Goal: Task Accomplishment & Management: Manage account settings

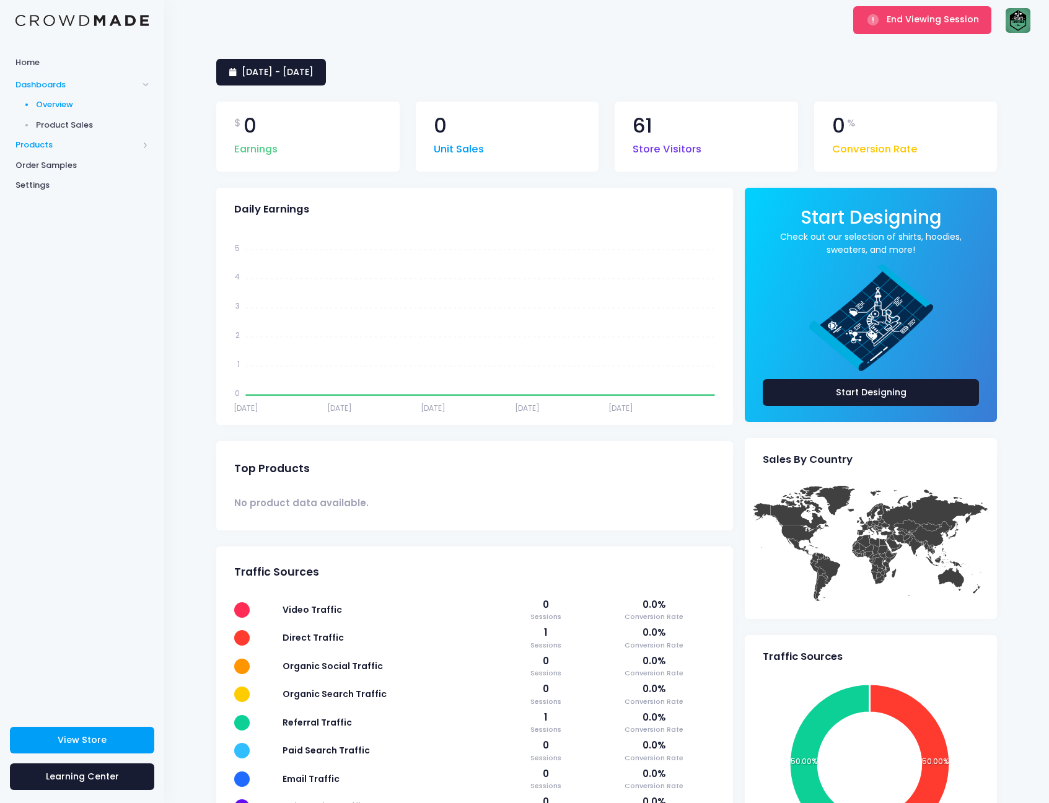
click at [84, 147] on span "Products" at bounding box center [76, 145] width 123 height 12
click at [90, 135] on link "Product Editor" at bounding box center [82, 145] width 164 height 20
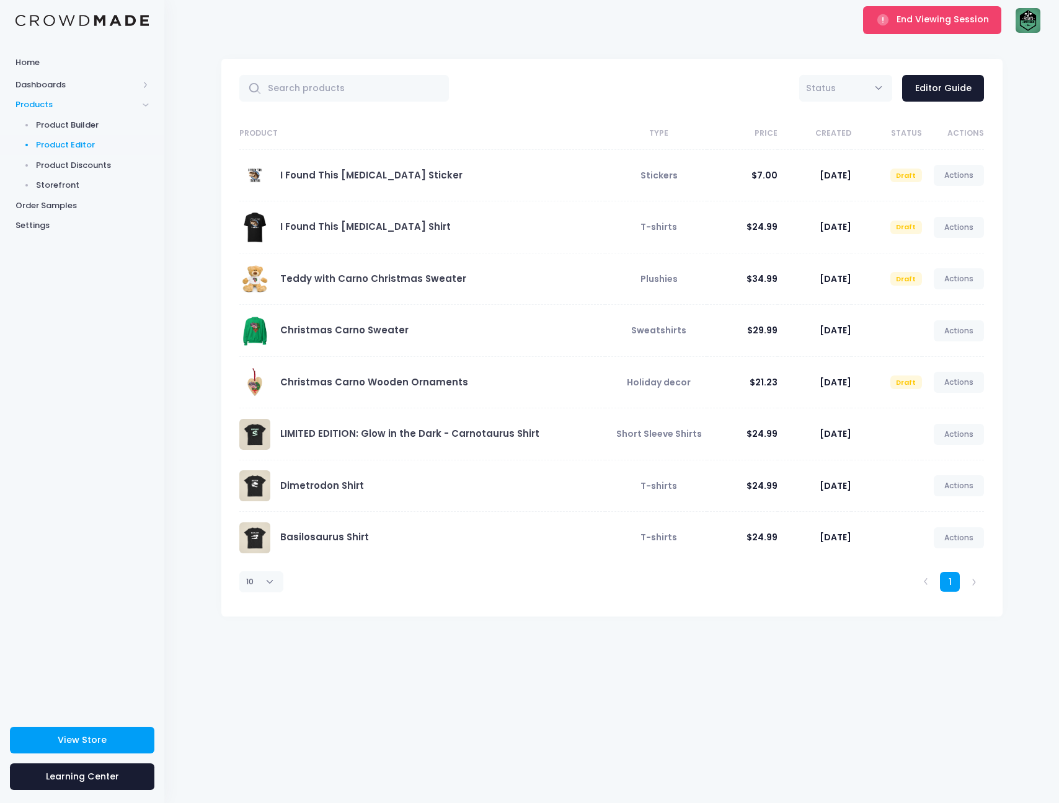
click at [335, 167] on div "I Found This Humerus Sticker" at bounding box center [418, 175] width 359 height 31
click at [336, 173] on link "I Found This Humerus Sticker" at bounding box center [371, 175] width 182 height 13
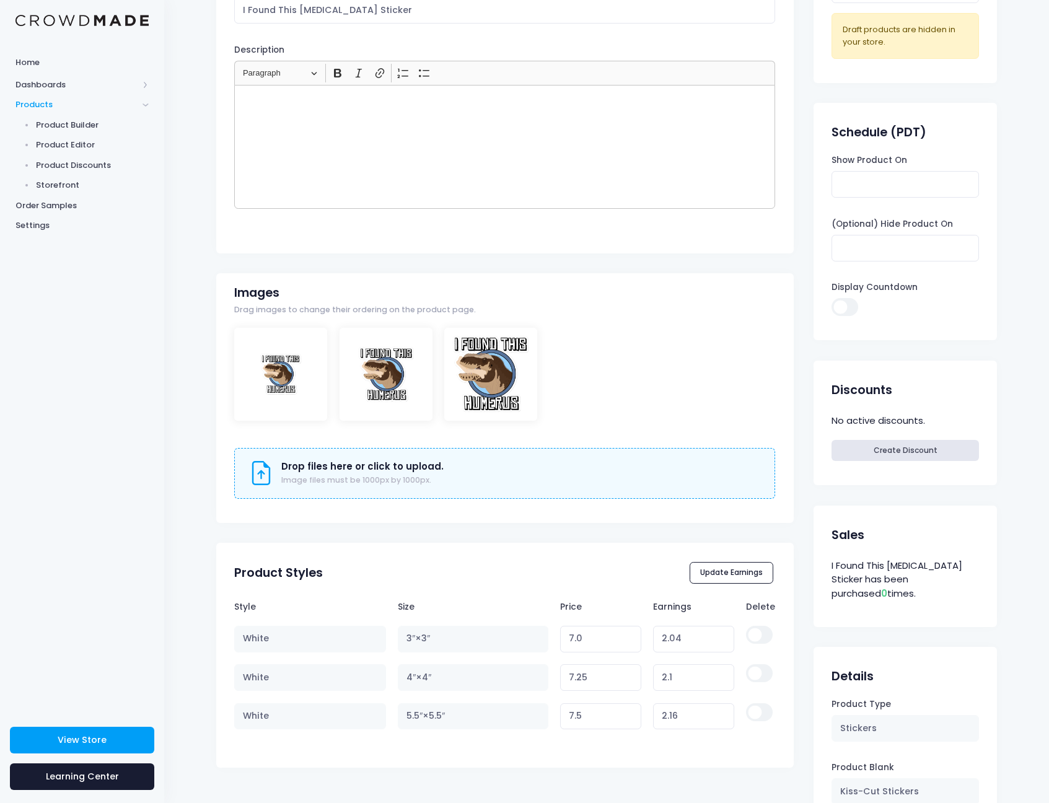
scroll to position [131, 0]
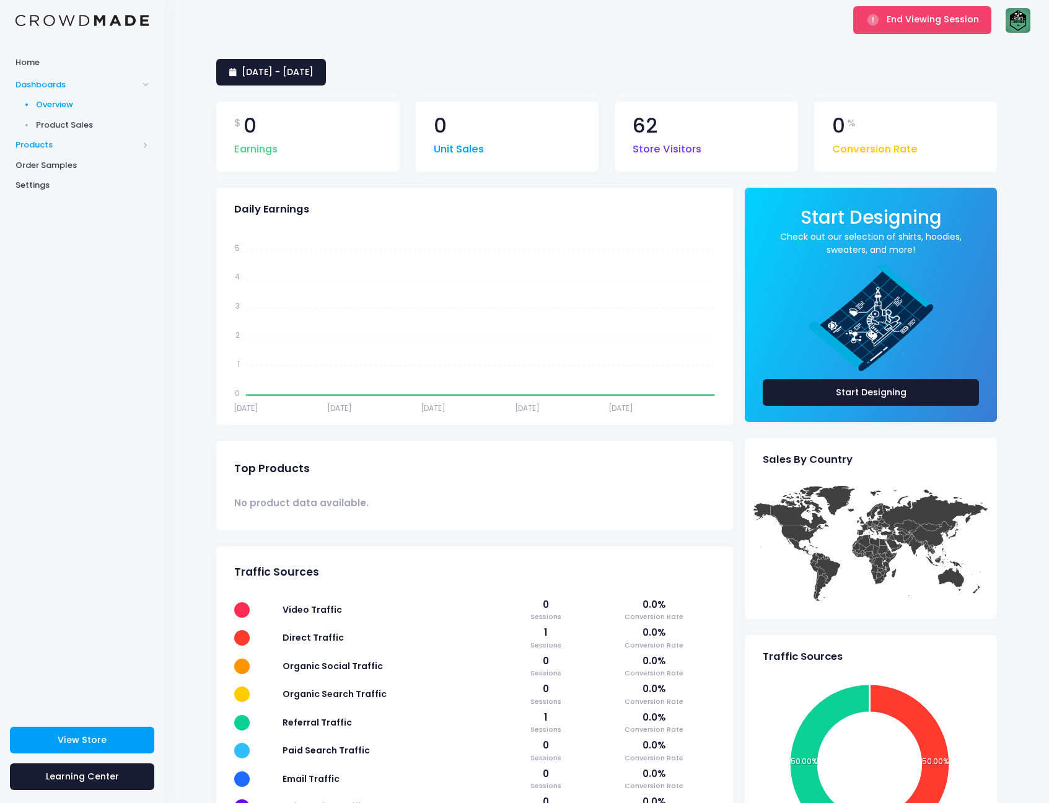
click at [59, 141] on span "Products" at bounding box center [76, 145] width 123 height 12
click at [55, 148] on span "Product Editor" at bounding box center [92, 145] width 113 height 12
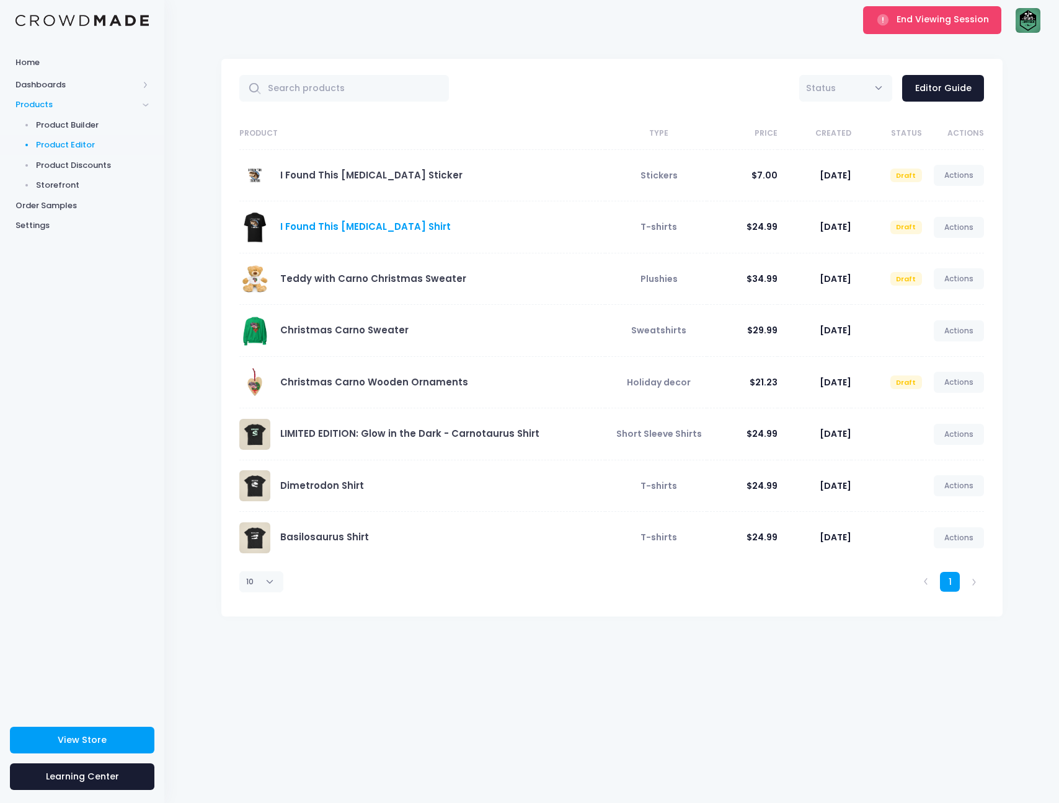
click at [313, 226] on link "I Found This [MEDICAL_DATA] Shirt" at bounding box center [365, 226] width 170 height 13
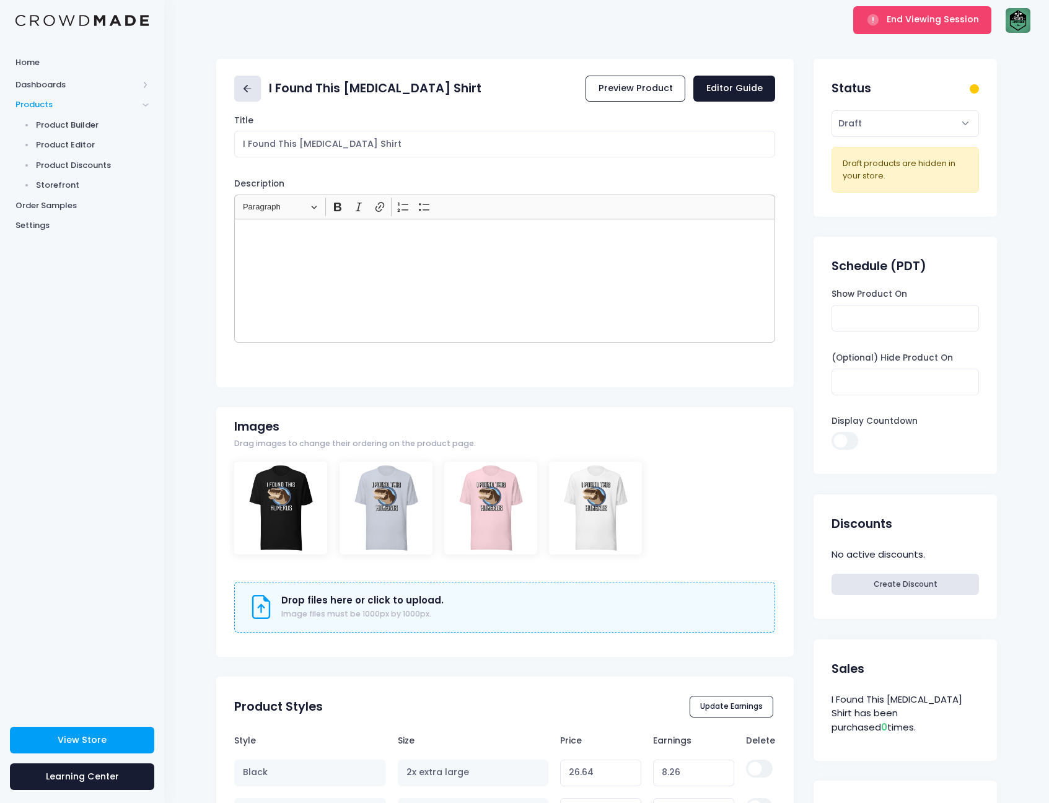
click at [243, 84] on icon at bounding box center [247, 89] width 14 height 14
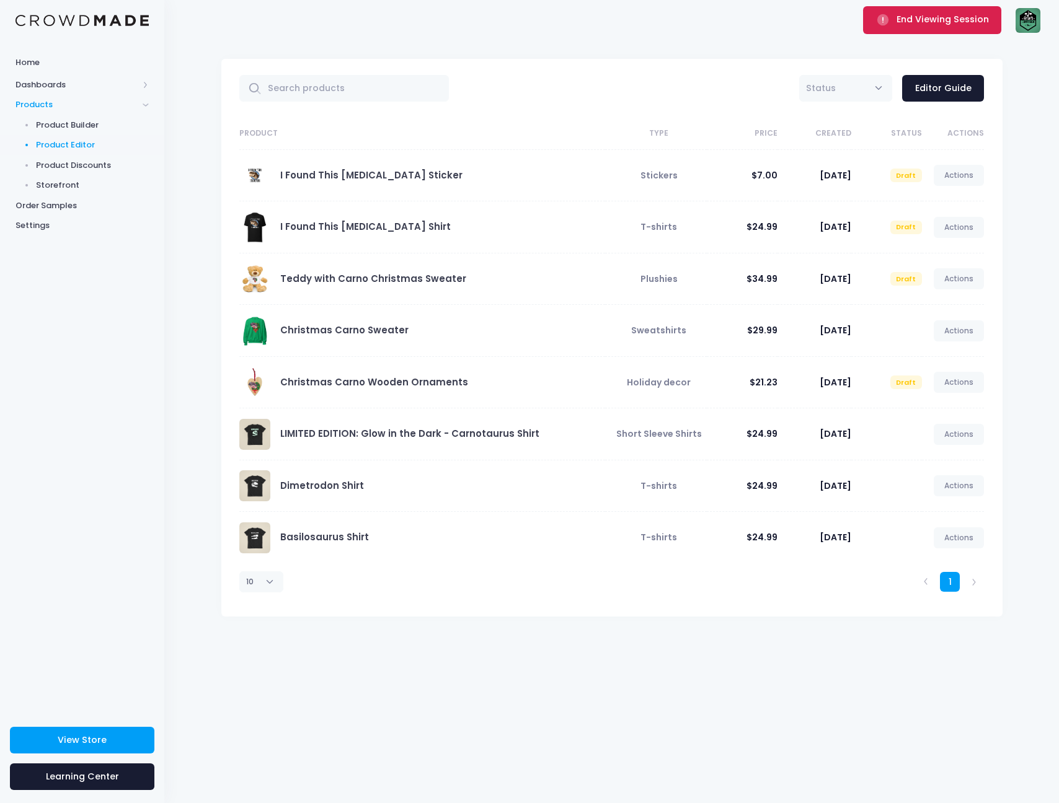
click at [943, 20] on span "End Viewing Session" at bounding box center [942, 19] width 92 height 12
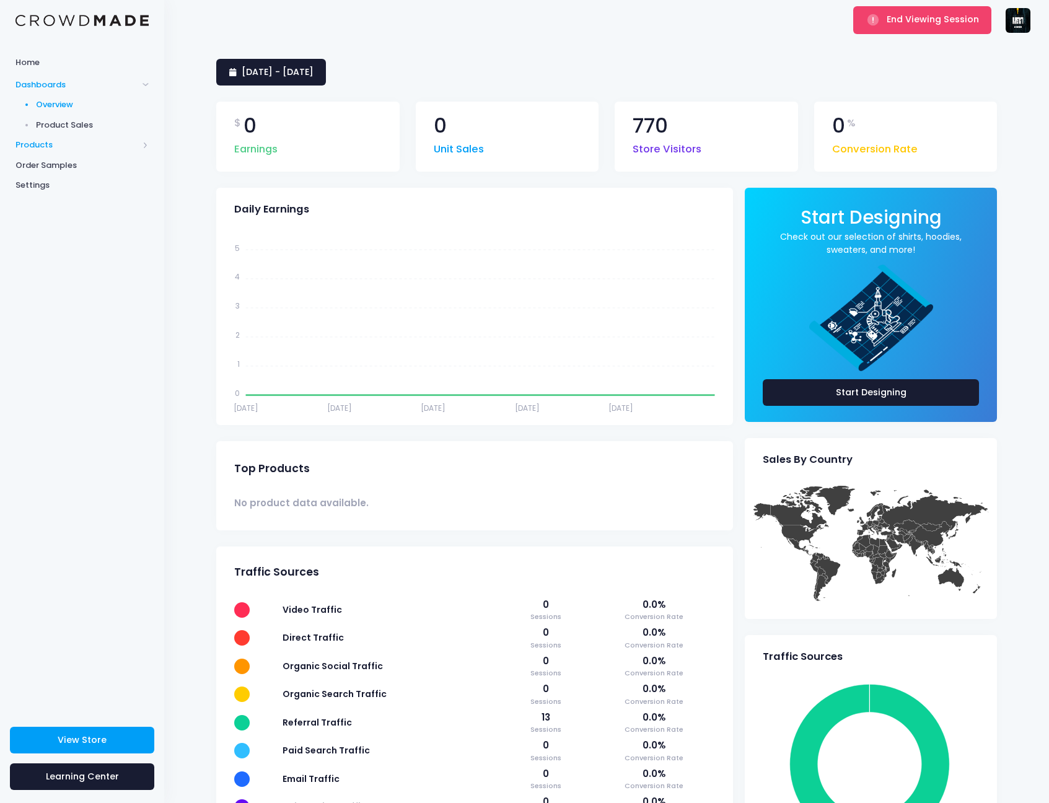
click at [30, 143] on span "Products" at bounding box center [76, 145] width 123 height 12
click at [59, 149] on span "Product Editor" at bounding box center [92, 145] width 113 height 12
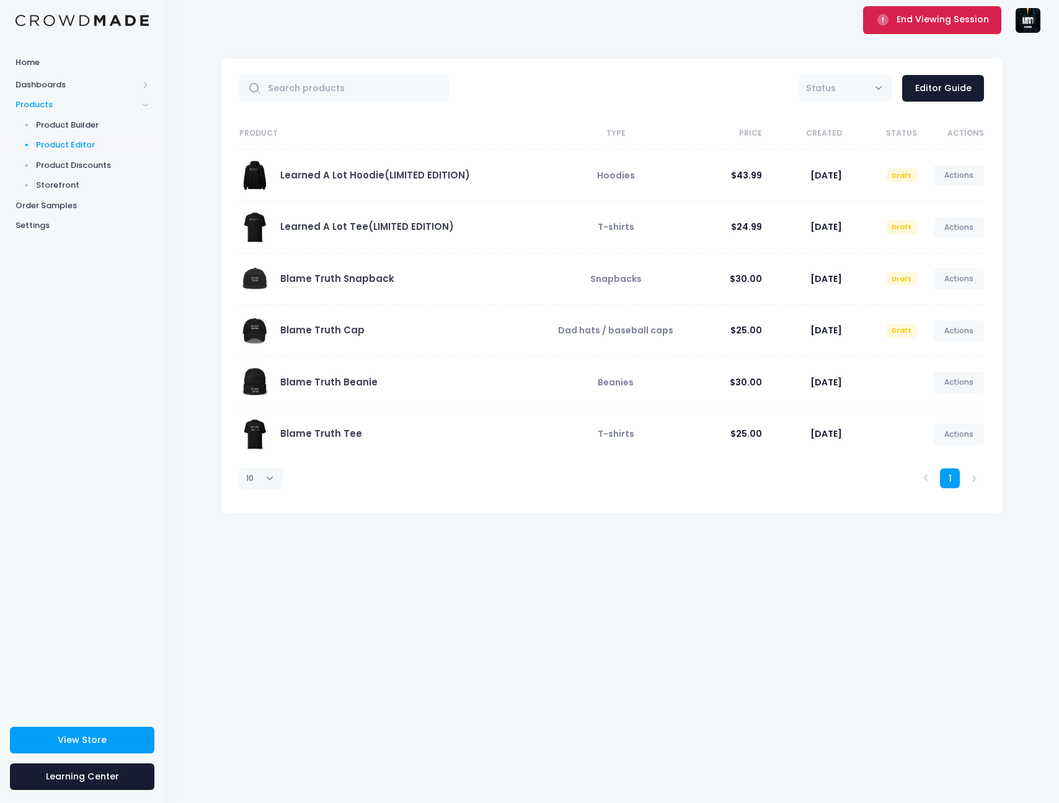
click at [897, 14] on span "End Viewing Session" at bounding box center [942, 19] width 92 height 12
click at [965, 332] on link "Actions" at bounding box center [958, 330] width 51 height 21
click at [935, 356] on link "Edit" at bounding box center [946, 360] width 66 height 22
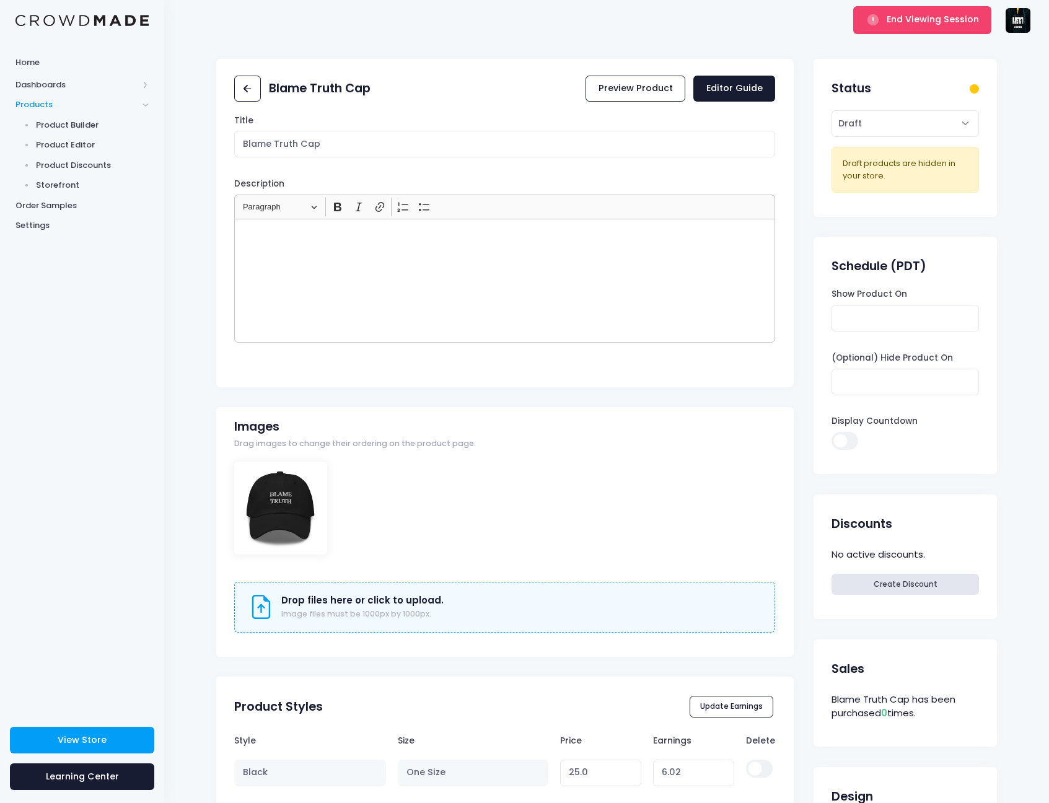
scroll to position [18, 0]
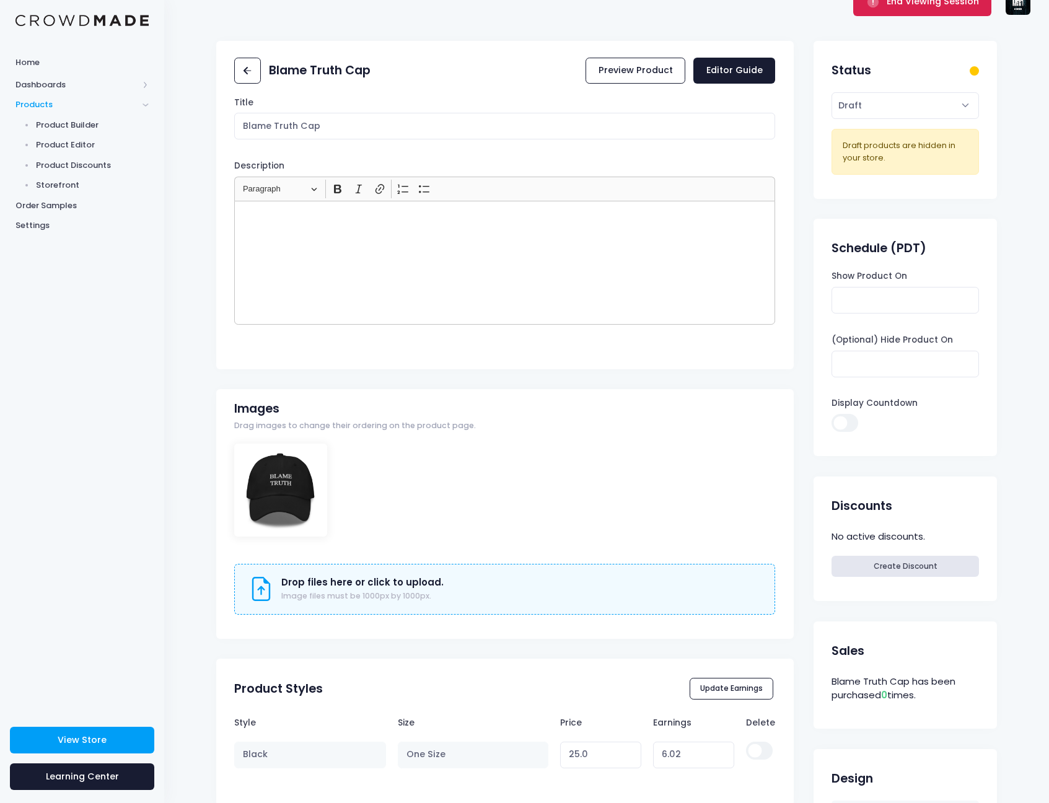
click at [873, 10] on button "End Viewing Session" at bounding box center [922, 1] width 138 height 27
